Goal: Browse casually

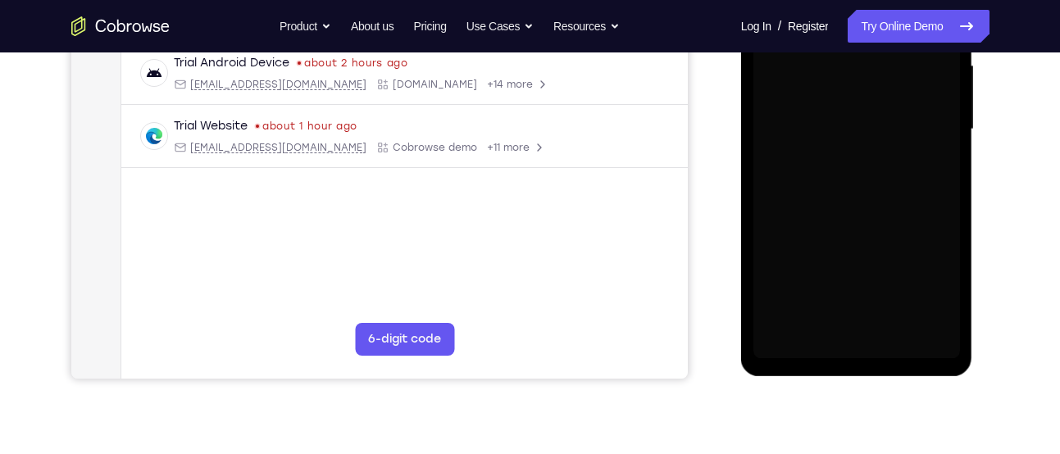
scroll to position [385, 0]
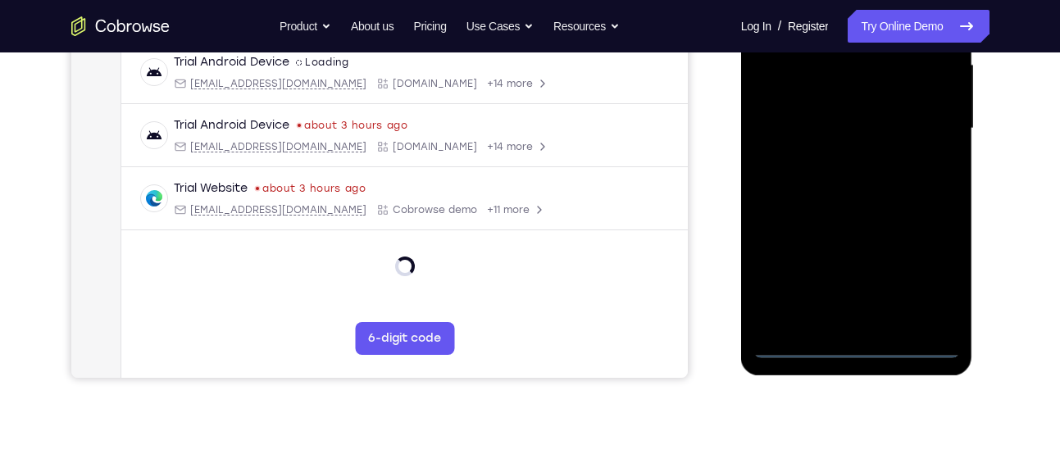
click at [855, 349] on div at bounding box center [857, 128] width 207 height 459
click at [935, 284] on div at bounding box center [857, 128] width 207 height 459
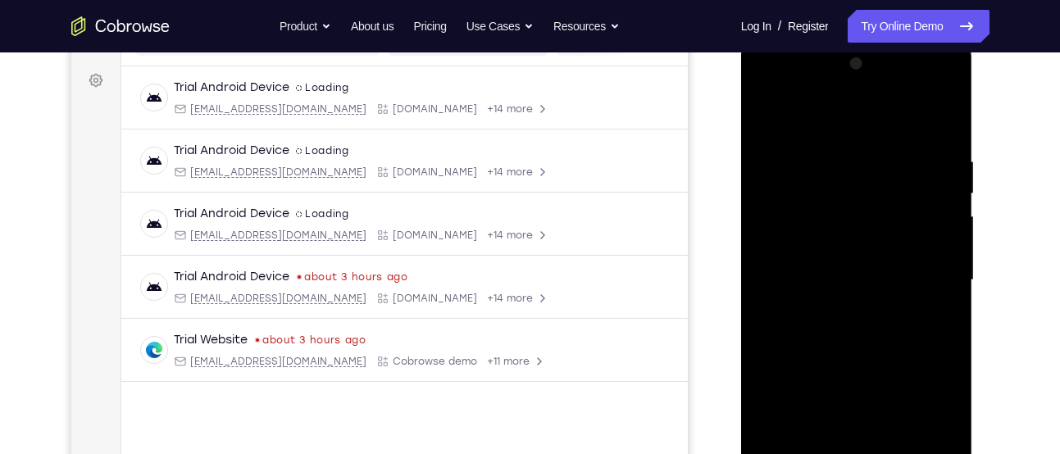
scroll to position [227, 0]
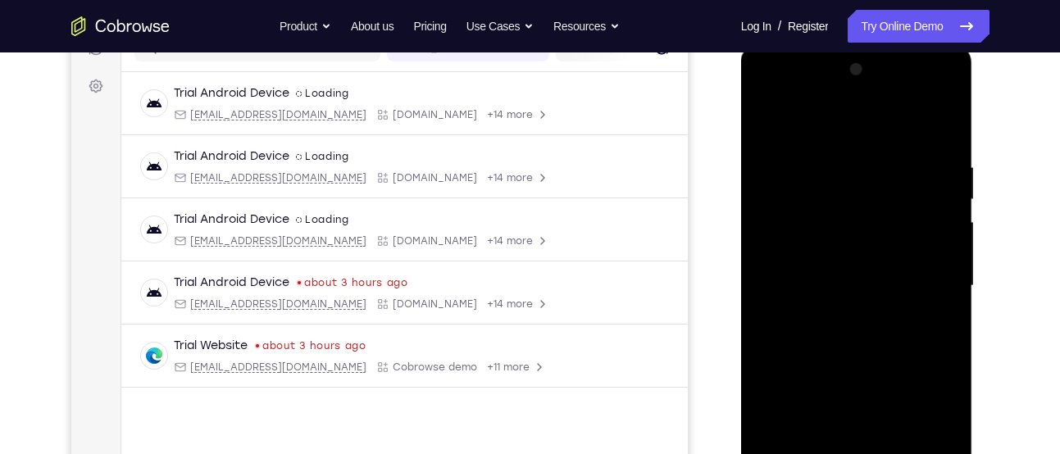
click at [845, 131] on div at bounding box center [857, 286] width 207 height 459
click at [932, 294] on div at bounding box center [857, 286] width 207 height 459
click at [836, 321] on div at bounding box center [857, 286] width 207 height 459
click at [840, 248] on div at bounding box center [857, 286] width 207 height 459
click at [811, 275] on div at bounding box center [857, 286] width 207 height 459
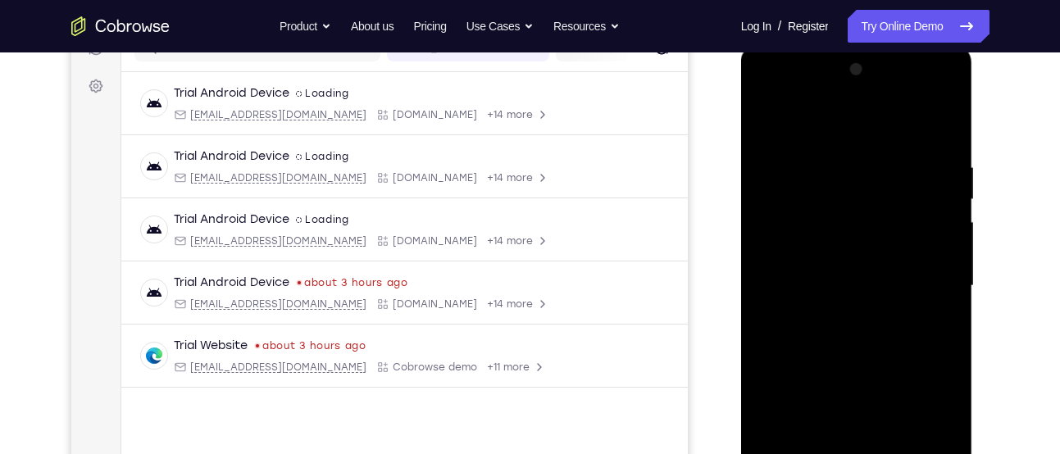
click at [818, 310] on div at bounding box center [857, 286] width 207 height 459
click at [769, 286] on div at bounding box center [857, 286] width 207 height 459
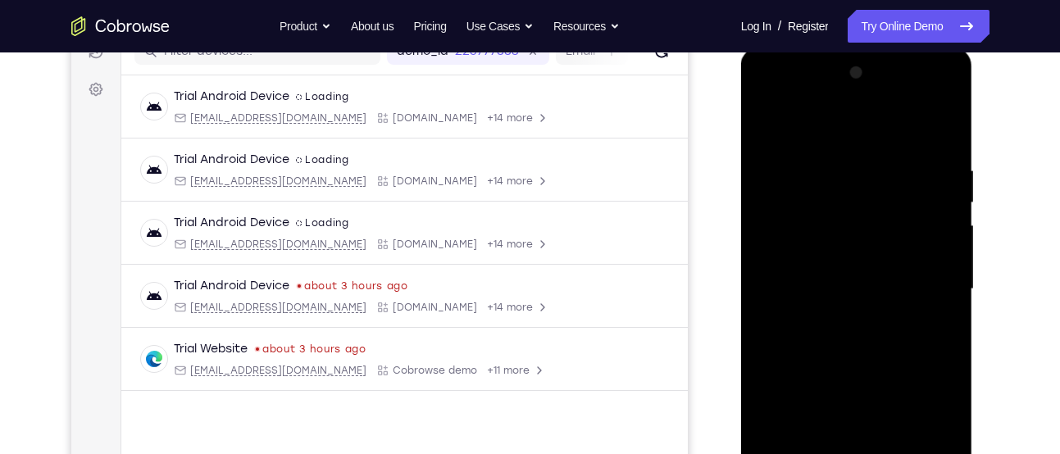
scroll to position [222, 0]
click at [860, 253] on div at bounding box center [857, 291] width 207 height 459
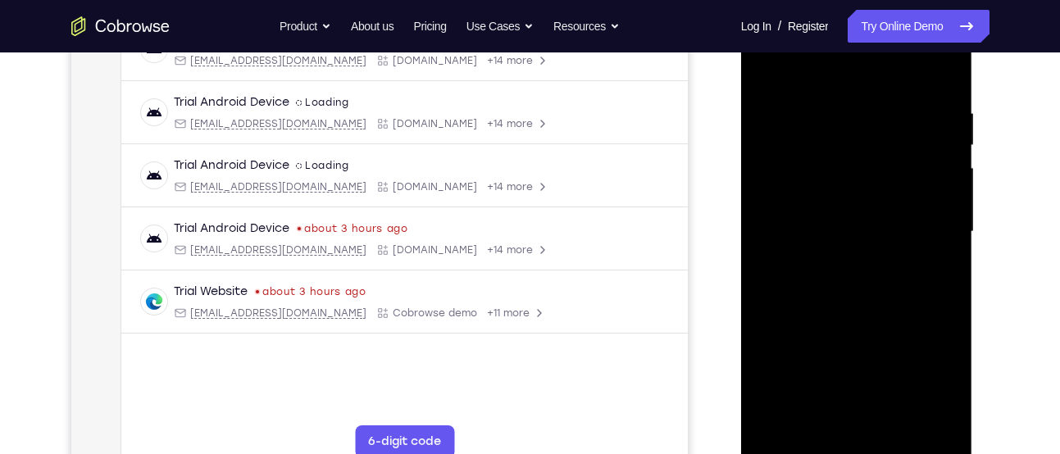
scroll to position [282, 0]
click at [891, 421] on div at bounding box center [857, 231] width 207 height 459
click at [893, 317] on div at bounding box center [857, 231] width 207 height 459
click at [901, 218] on div at bounding box center [857, 231] width 207 height 459
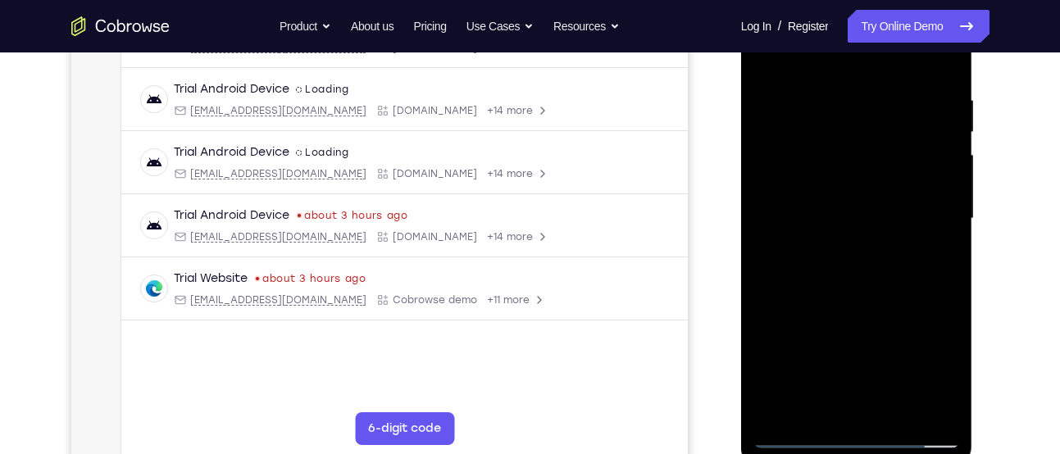
scroll to position [295, 0]
click at [823, 403] on div at bounding box center [857, 218] width 207 height 459
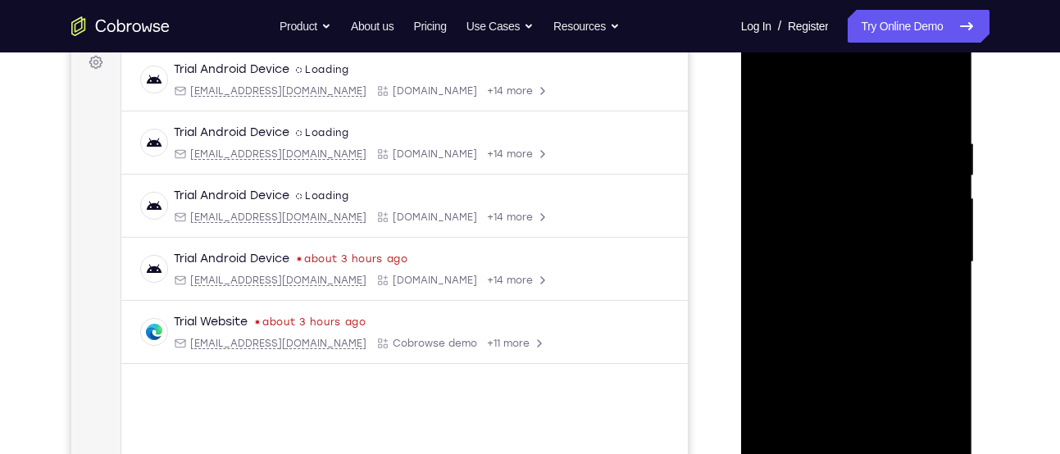
scroll to position [249, 0]
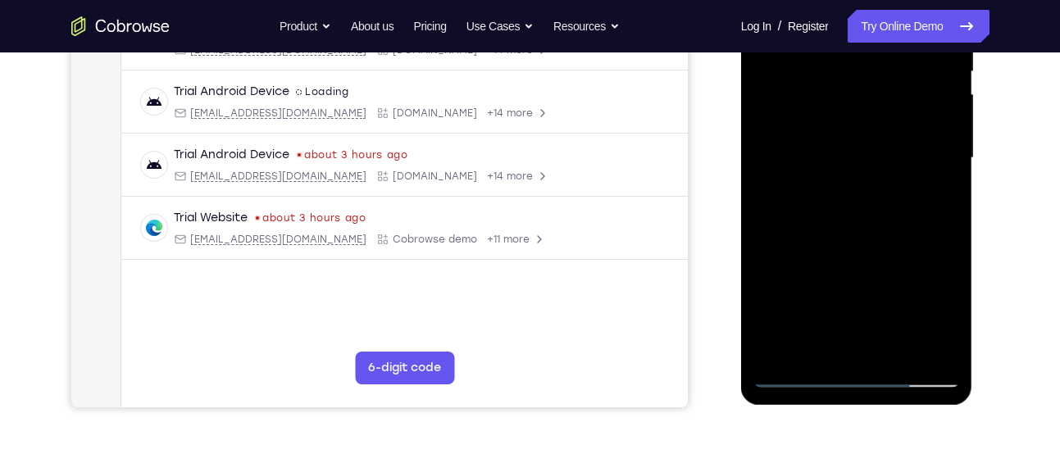
click at [812, 346] on div at bounding box center [857, 158] width 207 height 459
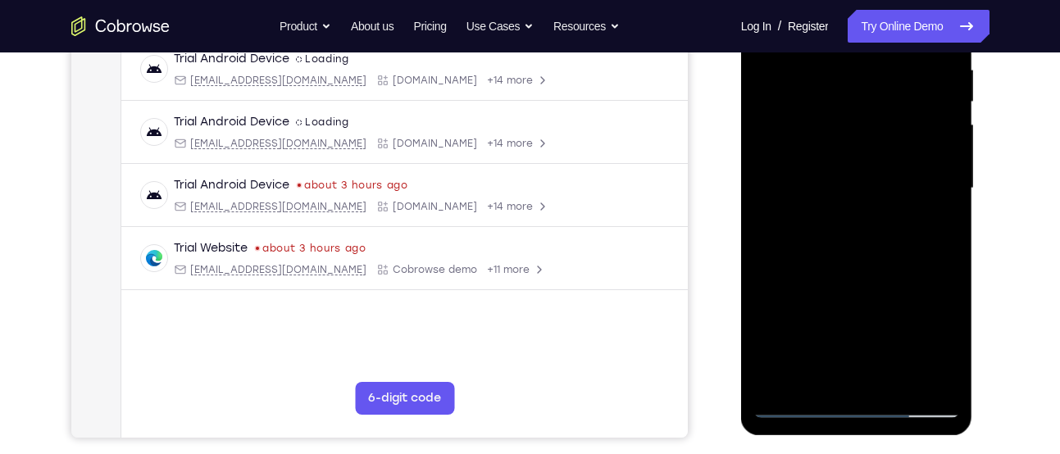
scroll to position [324, 0]
click at [894, 280] on div at bounding box center [857, 189] width 207 height 459
click at [933, 217] on div at bounding box center [857, 189] width 207 height 459
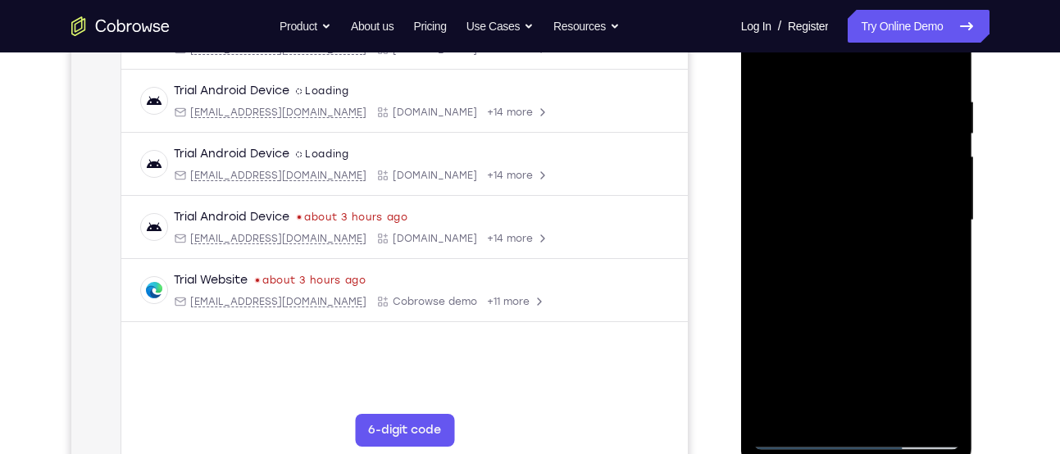
scroll to position [294, 0]
click at [928, 257] on div at bounding box center [857, 218] width 207 height 459
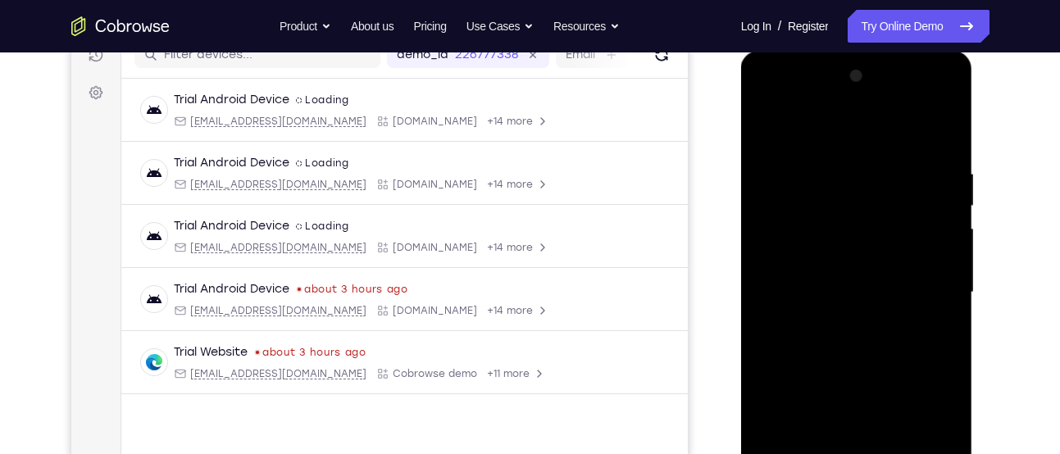
scroll to position [213, 0]
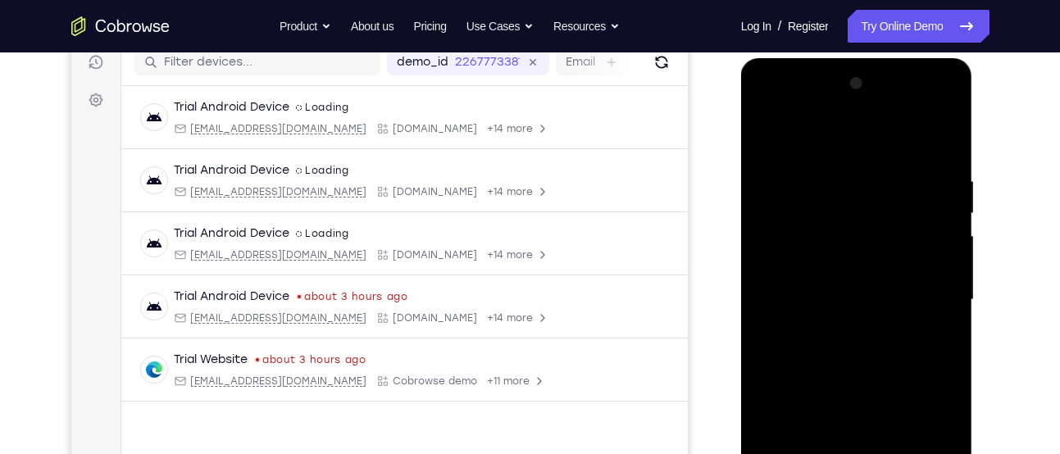
drag, startPoint x: 898, startPoint y: 274, endPoint x: 882, endPoint y: 299, distance: 29.8
click at [882, 299] on div at bounding box center [857, 300] width 207 height 459
drag, startPoint x: 896, startPoint y: 162, endPoint x: 891, endPoint y: 271, distance: 108.3
click at [891, 271] on div at bounding box center [857, 300] width 207 height 459
drag, startPoint x: 899, startPoint y: 185, endPoint x: 890, endPoint y: 296, distance: 111.9
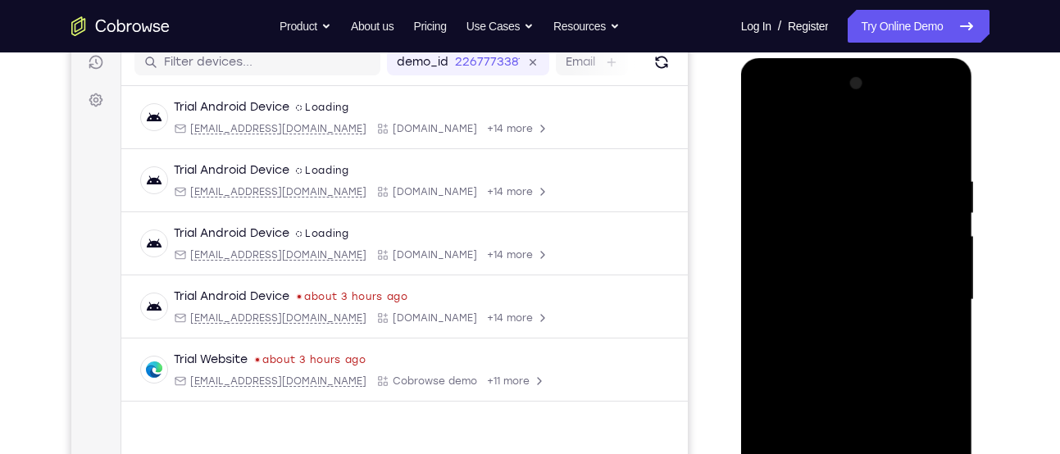
click at [890, 296] on div at bounding box center [857, 300] width 207 height 459
drag, startPoint x: 894, startPoint y: 179, endPoint x: 879, endPoint y: 239, distance: 62.5
click at [879, 239] on div at bounding box center [857, 300] width 207 height 459
click at [903, 216] on div at bounding box center [857, 300] width 207 height 459
click at [930, 203] on div at bounding box center [857, 300] width 207 height 459
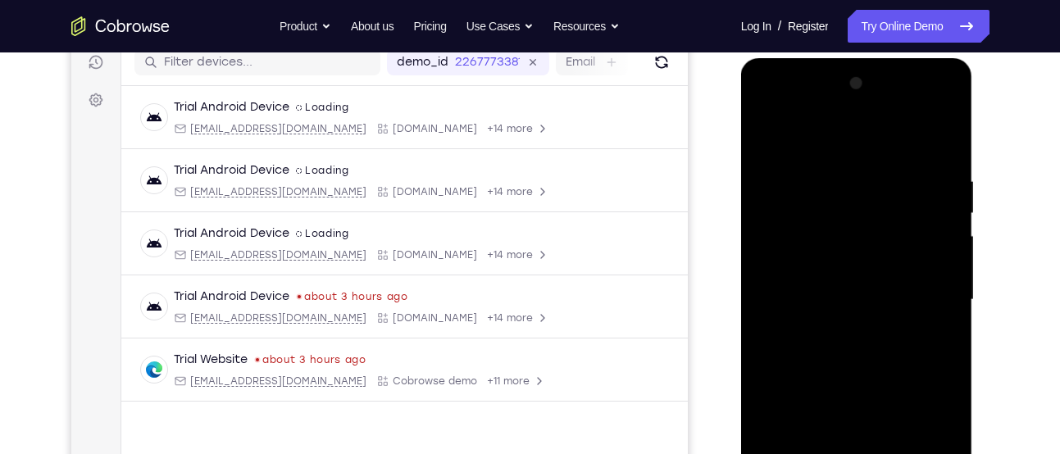
click at [937, 348] on div at bounding box center [857, 300] width 207 height 459
click at [932, 340] on div at bounding box center [857, 300] width 207 height 459
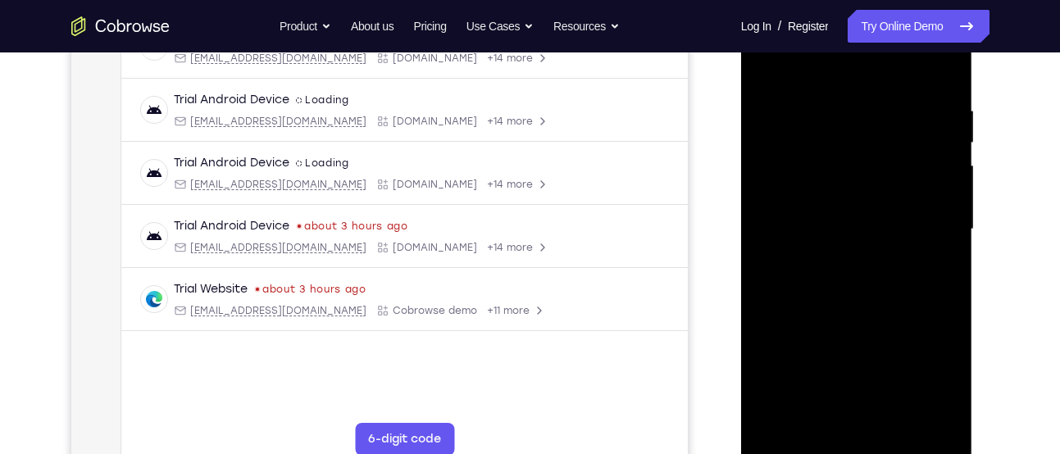
scroll to position [285, 0]
click at [813, 416] on div at bounding box center [857, 228] width 207 height 459
click at [771, 321] on div at bounding box center [857, 228] width 207 height 459
click at [934, 253] on div at bounding box center [857, 228] width 207 height 459
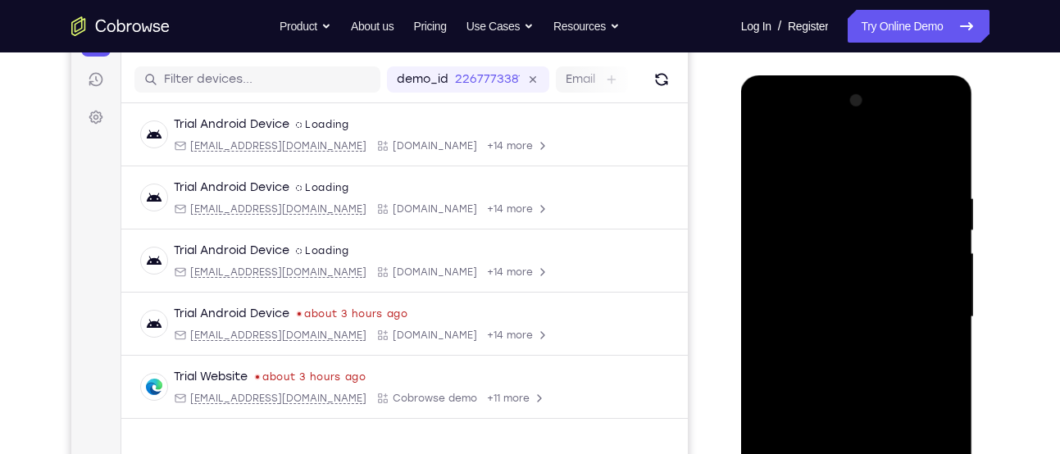
scroll to position [194, 0]
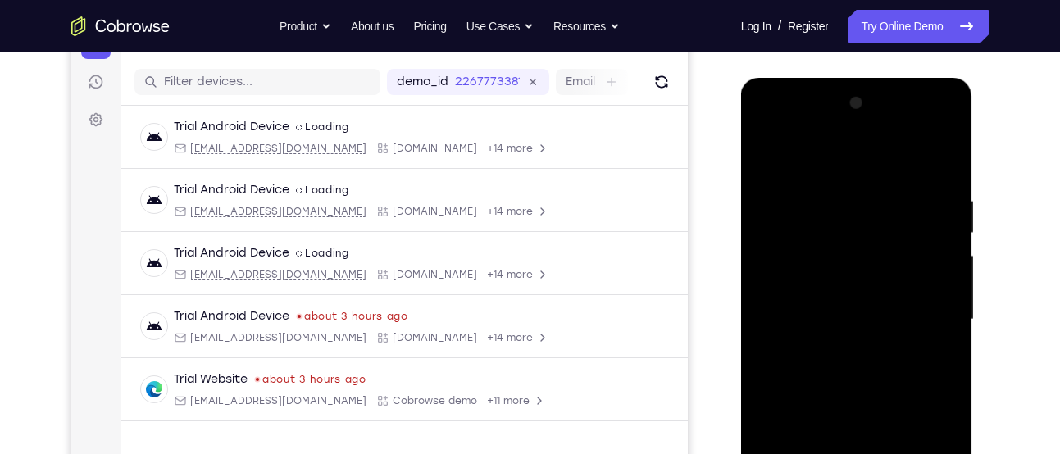
click at [773, 162] on div at bounding box center [857, 319] width 207 height 459
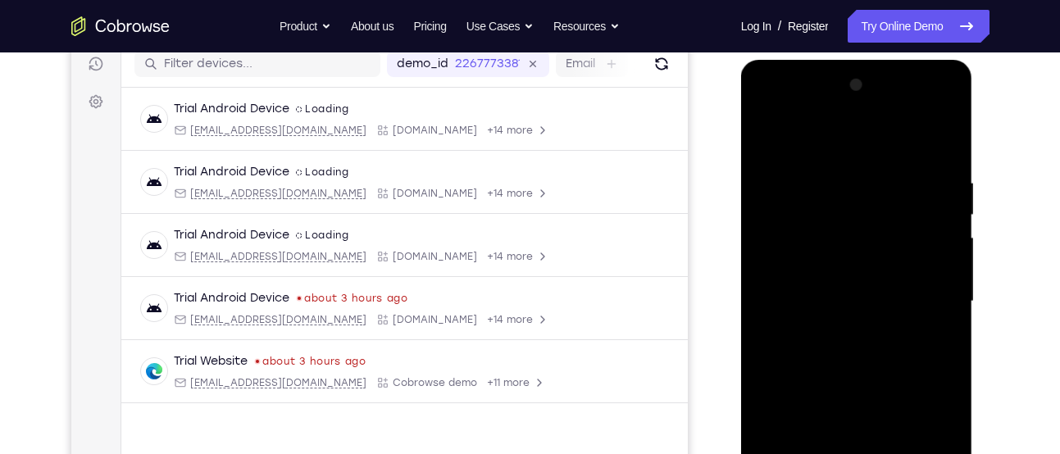
scroll to position [210, 0]
click at [773, 142] on div at bounding box center [857, 303] width 207 height 459
click at [877, 173] on div at bounding box center [857, 303] width 207 height 459
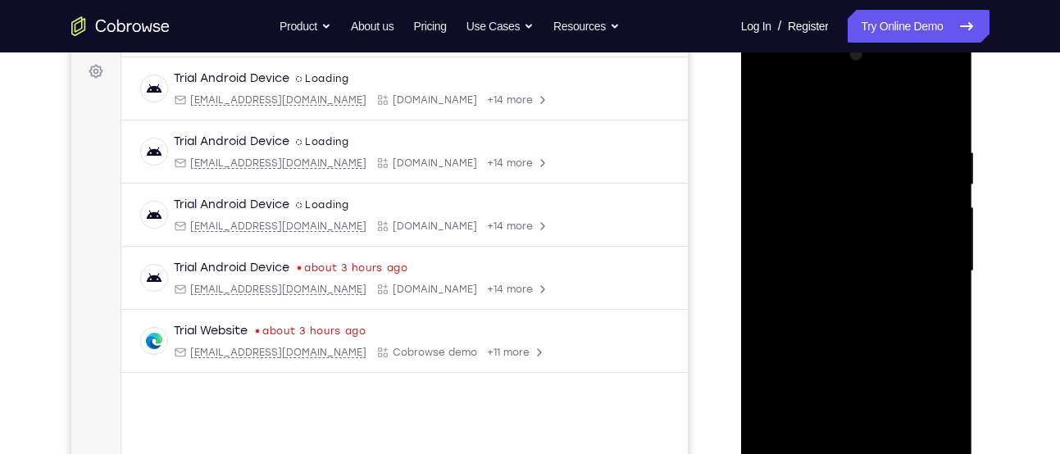
scroll to position [245, 0]
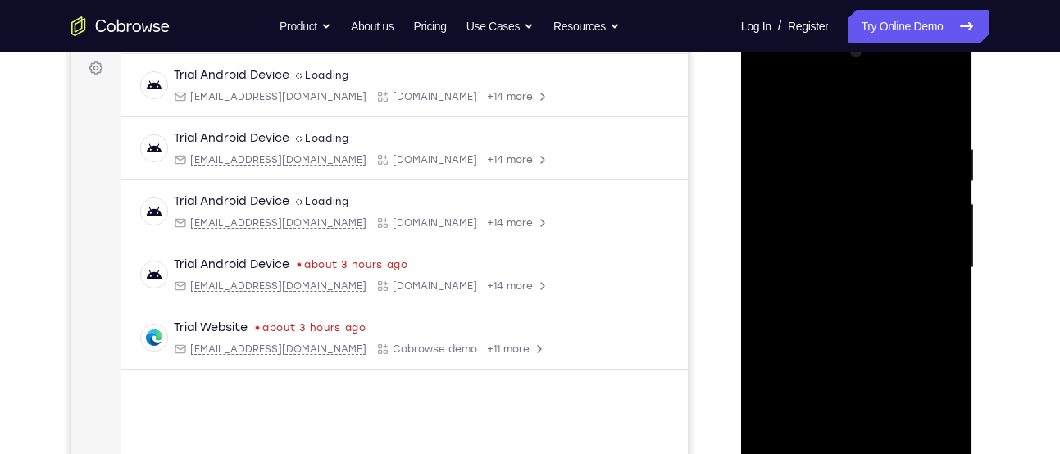
click at [934, 232] on div at bounding box center [857, 268] width 207 height 459
click at [932, 220] on div at bounding box center [857, 268] width 207 height 459
click at [944, 111] on div at bounding box center [857, 268] width 207 height 459
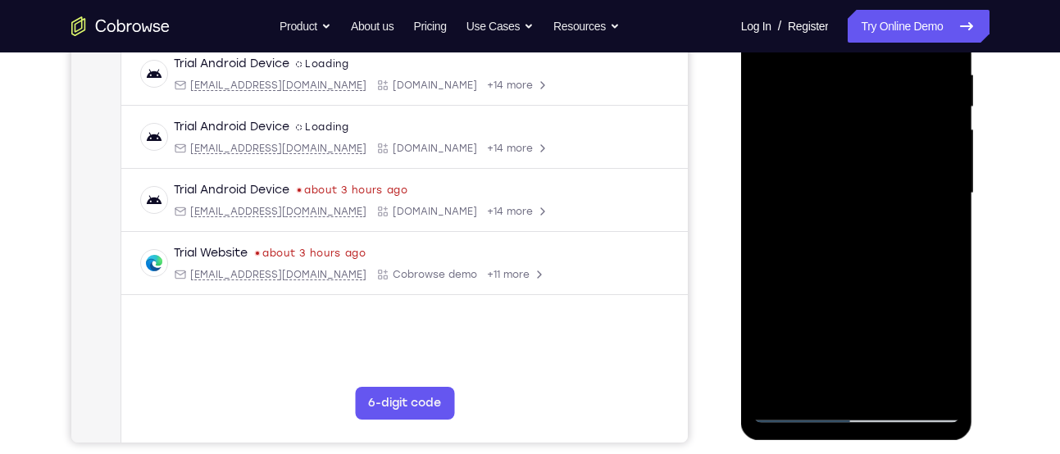
click at [889, 385] on div at bounding box center [857, 193] width 207 height 459
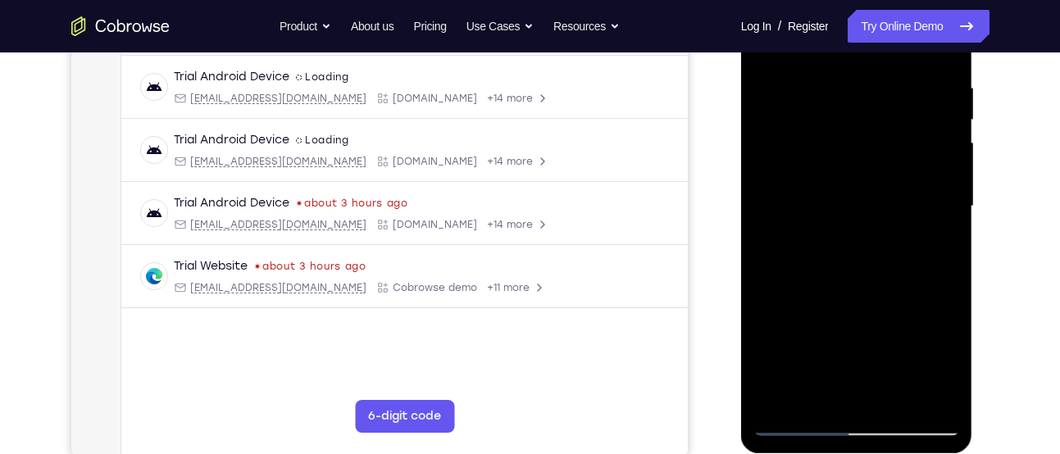
scroll to position [308, 0]
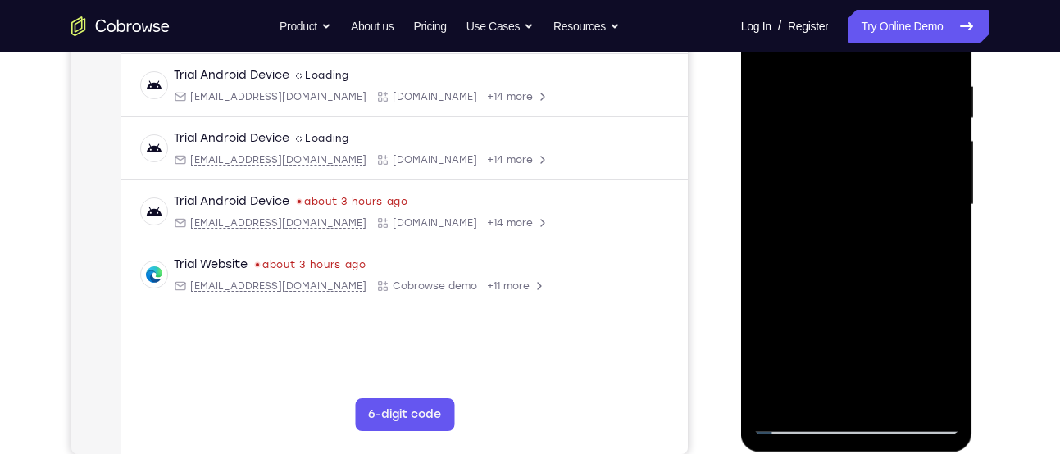
drag, startPoint x: 840, startPoint y: 157, endPoint x: 851, endPoint y: 163, distance: 13.2
click at [851, 163] on div at bounding box center [857, 204] width 207 height 459
drag, startPoint x: 859, startPoint y: 190, endPoint x: 867, endPoint y: 93, distance: 97.9
click at [867, 93] on div at bounding box center [857, 204] width 207 height 459
drag, startPoint x: 850, startPoint y: 303, endPoint x: 891, endPoint y: 429, distance: 133.0
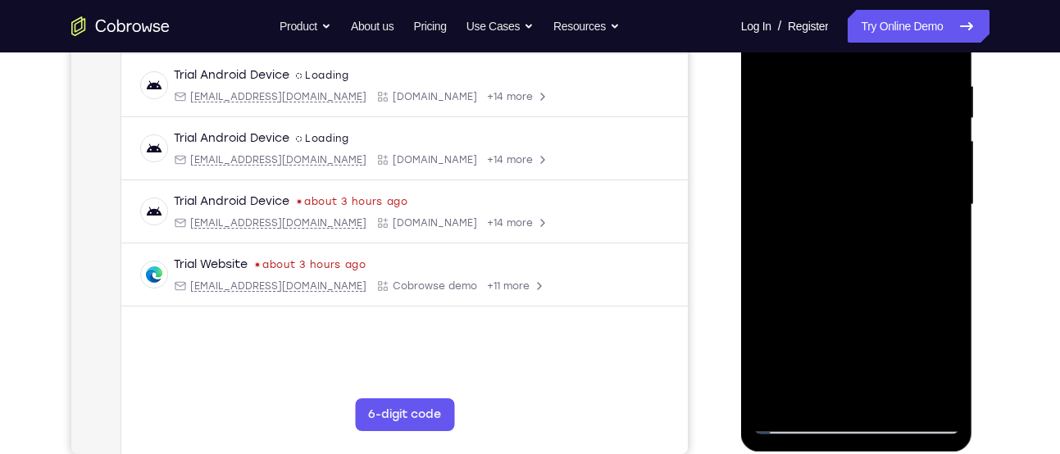
click at [891, 429] on div at bounding box center [857, 204] width 207 height 459
click at [795, 177] on div at bounding box center [857, 204] width 207 height 459
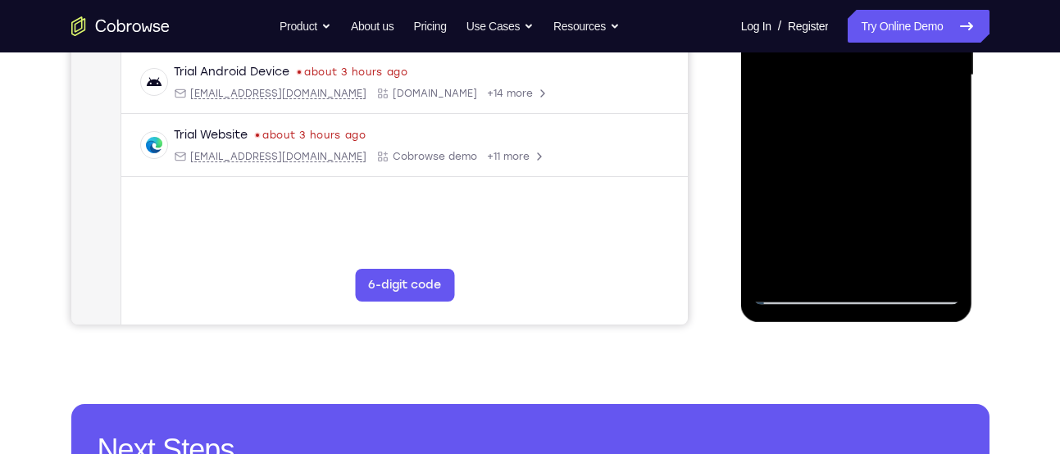
scroll to position [439, 0]
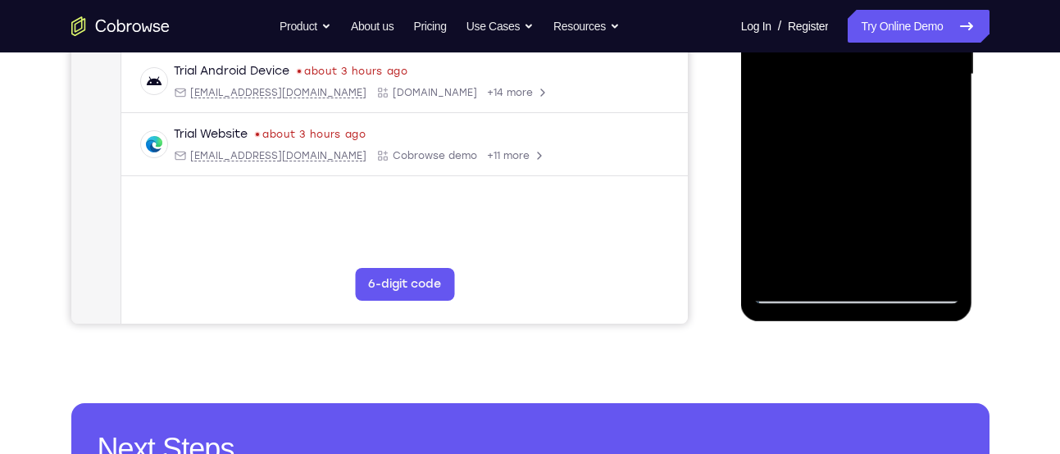
click at [937, 121] on div at bounding box center [857, 74] width 207 height 459
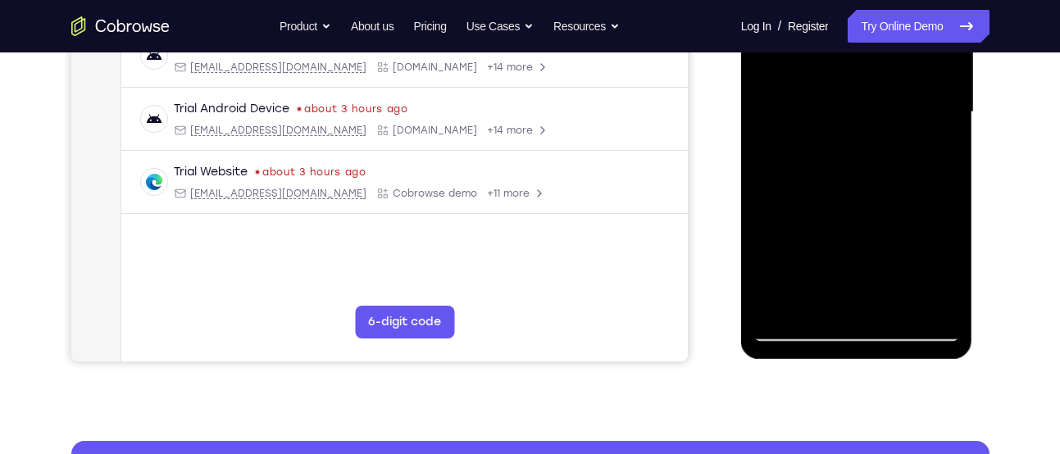
scroll to position [403, 0]
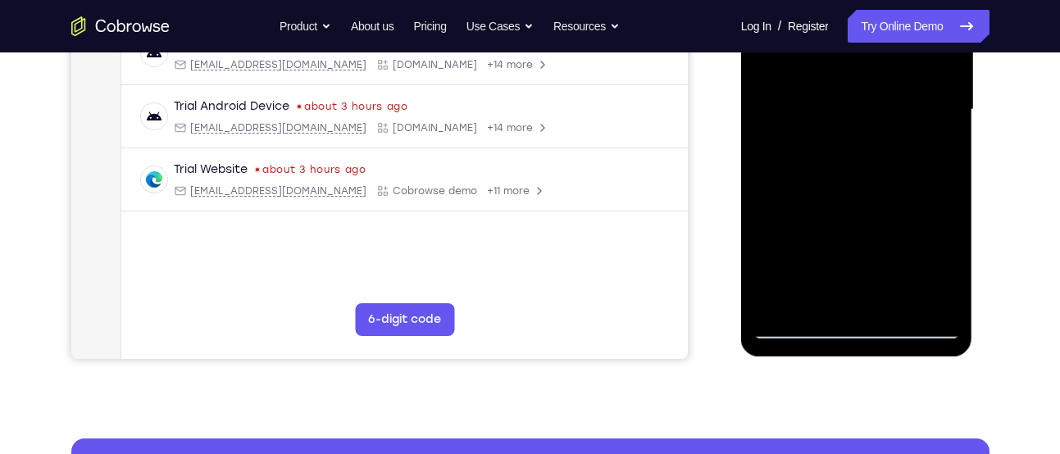
click at [789, 330] on div at bounding box center [857, 109] width 207 height 459
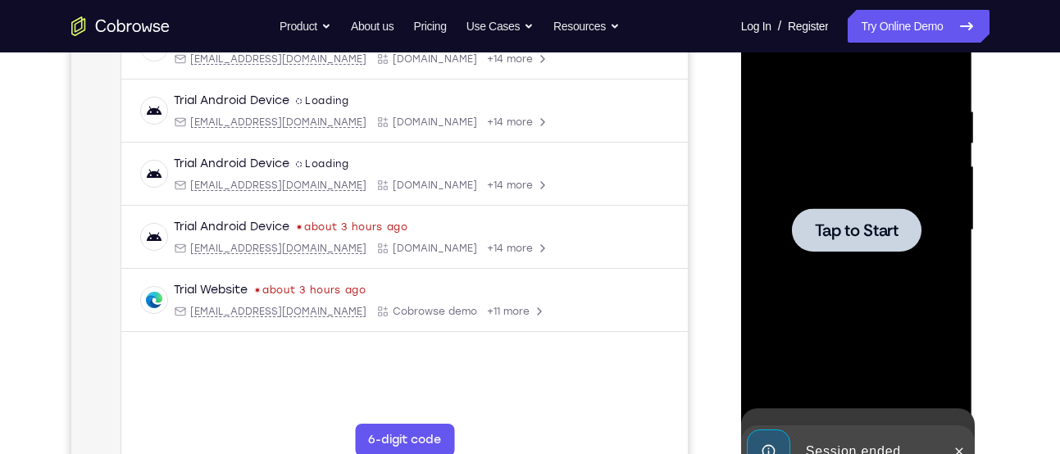
scroll to position [282, 0]
